Goal: Navigation & Orientation: Find specific page/section

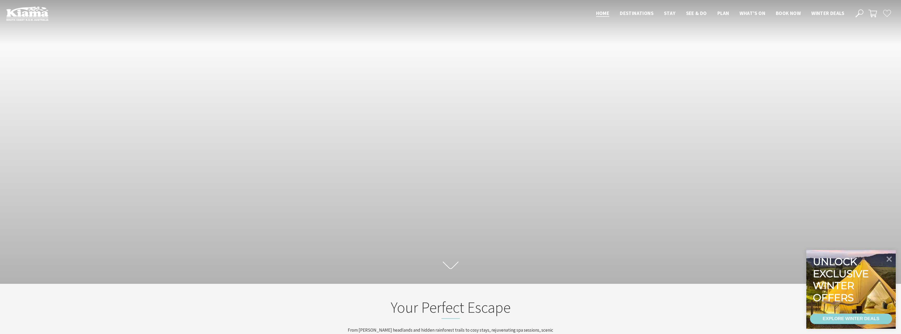
scroll to position [95, 904]
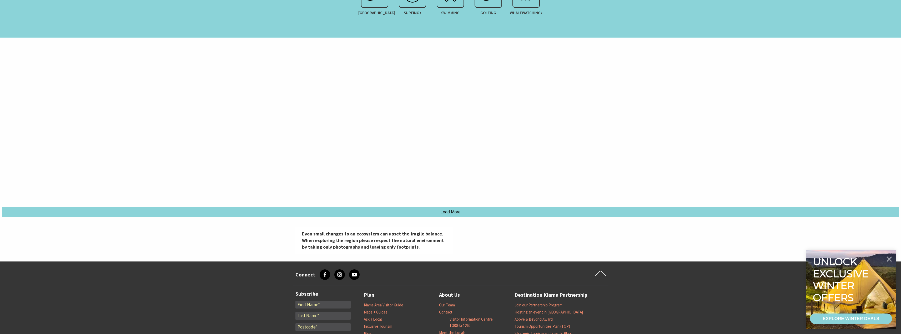
scroll to position [605, 0]
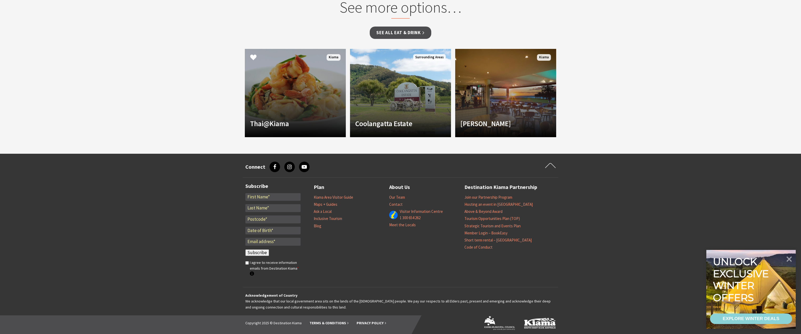
scroll to position [342, 0]
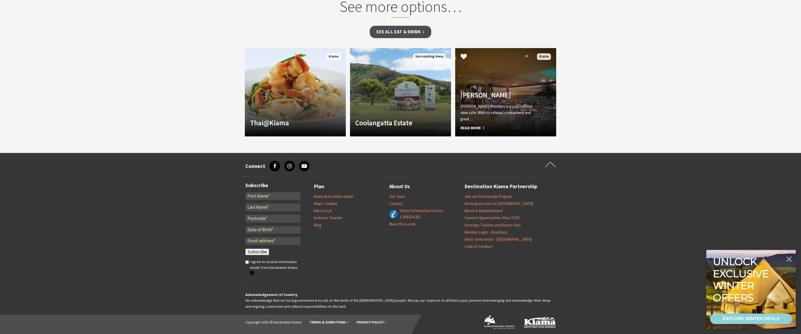
click at [482, 111] on p "[PERSON_NAME] Whistlers is a cool harbour view cafe. With its relaxed atmospher…" at bounding box center [497, 112] width 75 height 19
